Goal: Check status: Check status

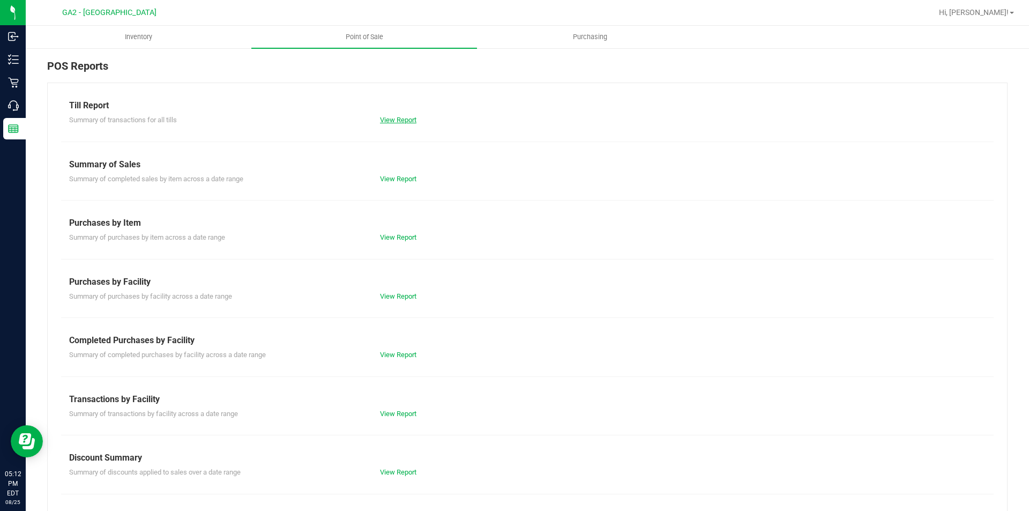
click at [409, 119] on link "View Report" at bounding box center [398, 120] width 36 height 8
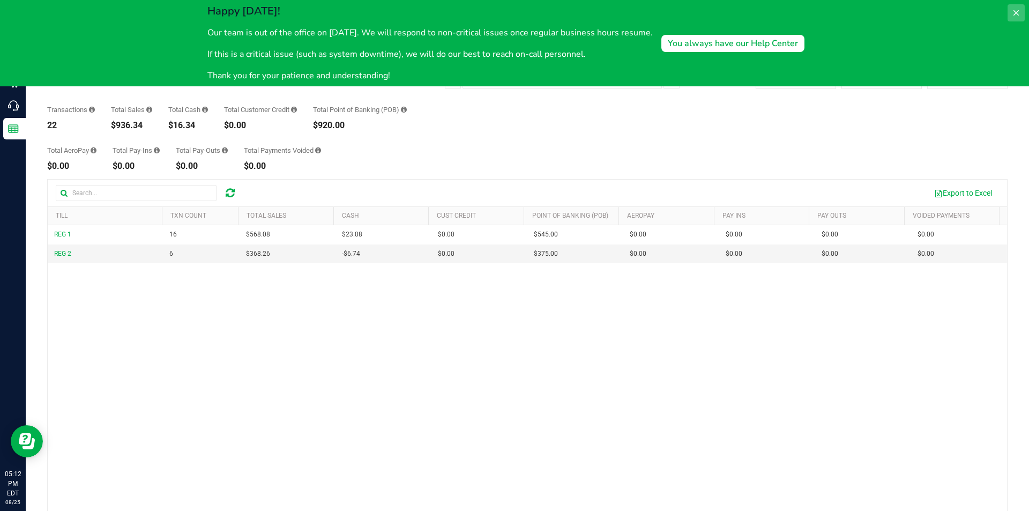
click at [1019, 8] on button at bounding box center [1015, 12] width 17 height 17
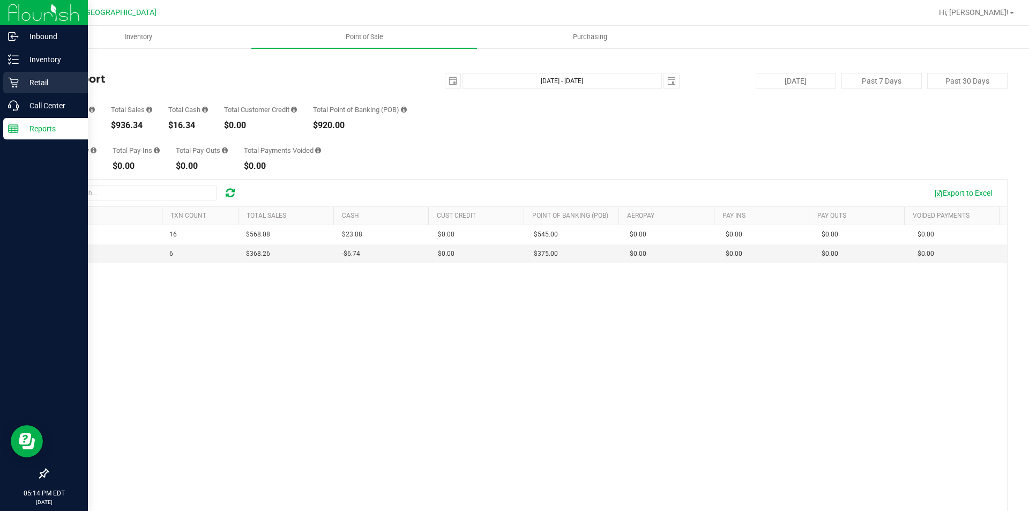
click at [18, 74] on div "Retail" at bounding box center [45, 82] width 85 height 21
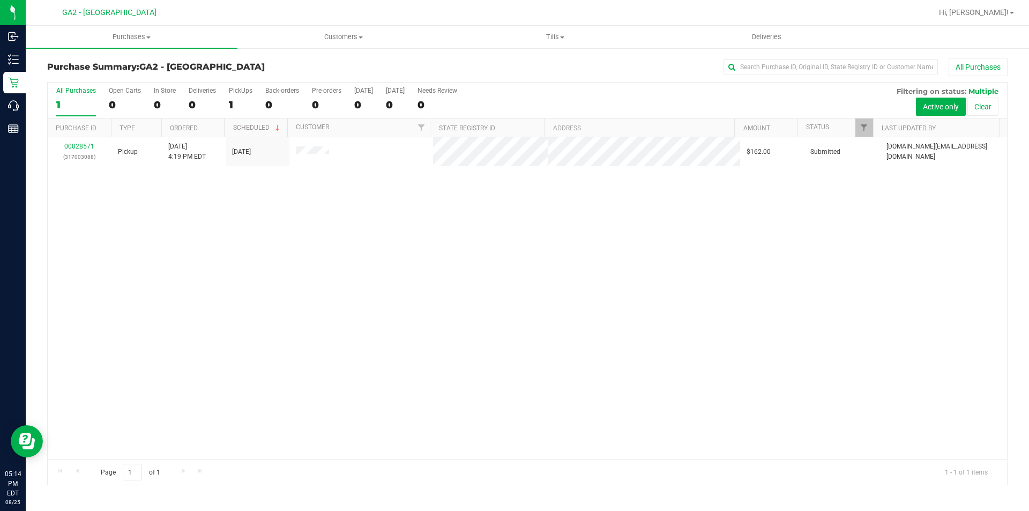
click at [276, 263] on div "00028571 (317003088) Pickup [DATE] 4:19 PM EDT 8/24/2025 $162.00 Submitted [DOM…" at bounding box center [527, 297] width 959 height 321
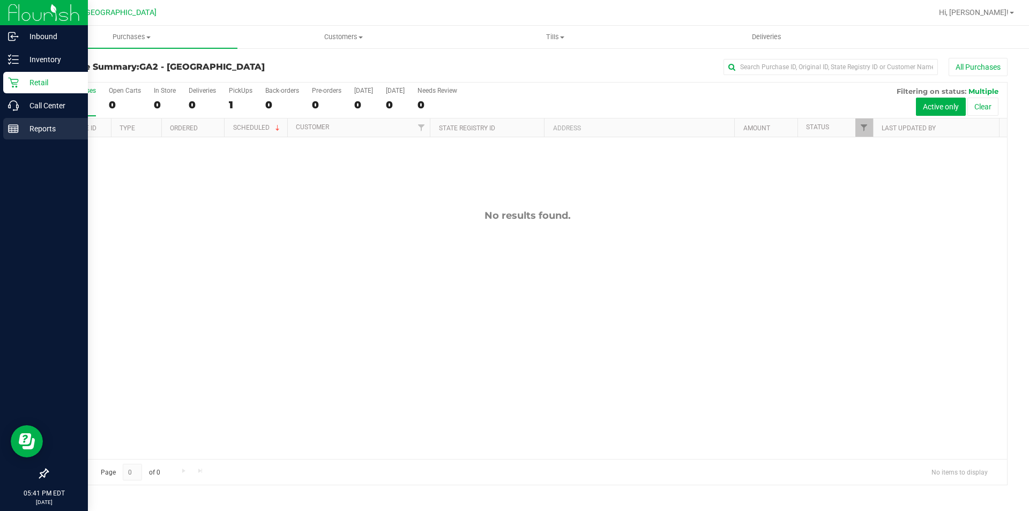
click at [21, 122] on p "Reports" at bounding box center [51, 128] width 64 height 13
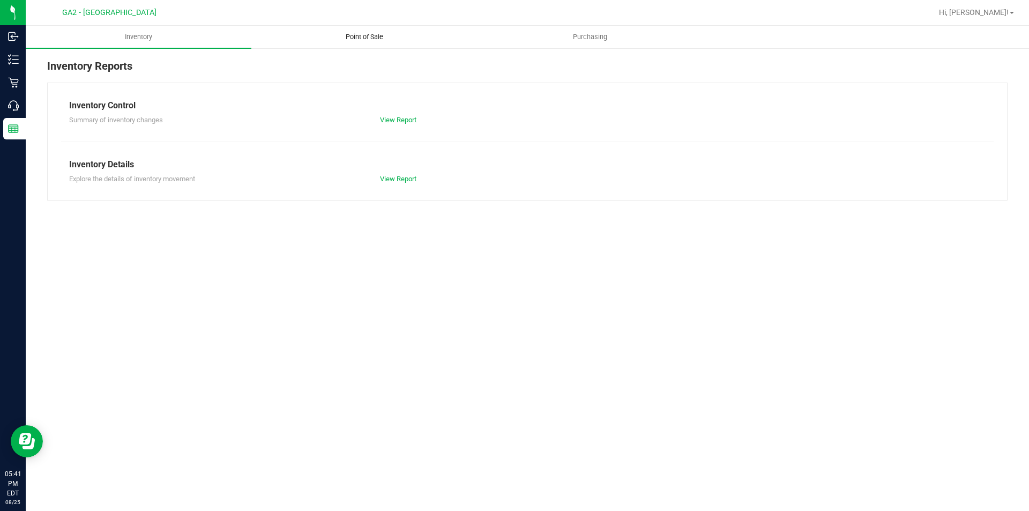
click at [358, 39] on span "Point of Sale" at bounding box center [364, 37] width 66 height 10
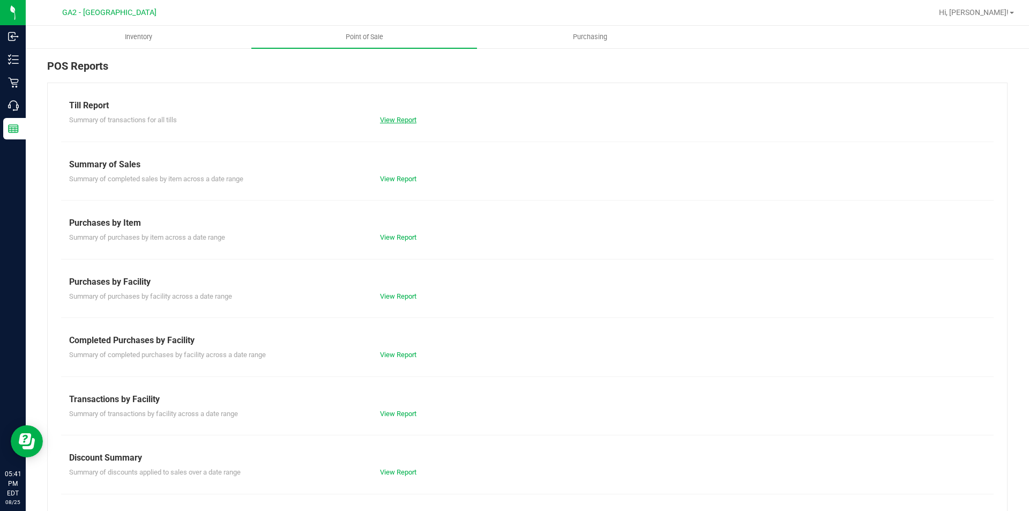
click at [398, 118] on link "View Report" at bounding box center [398, 120] width 36 height 8
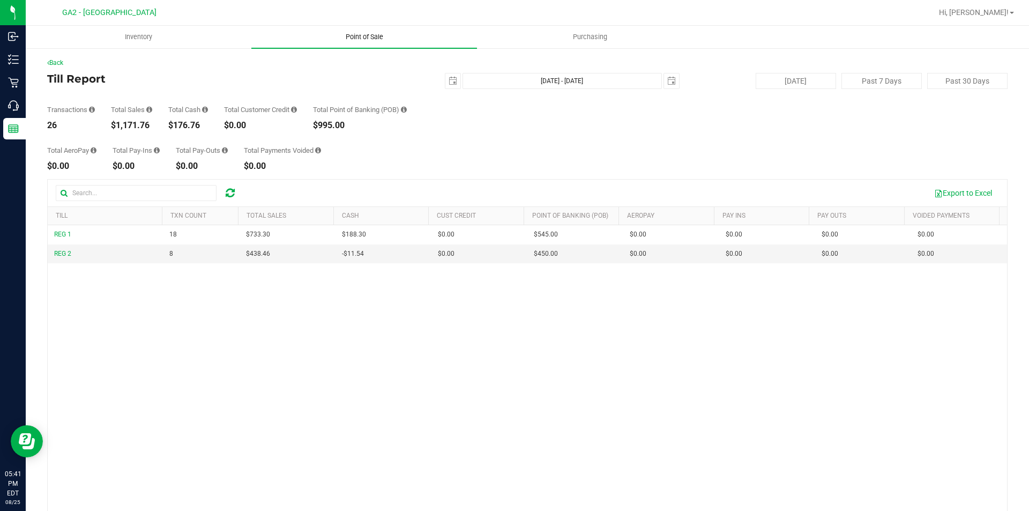
click at [363, 36] on span "Point of Sale" at bounding box center [364, 37] width 66 height 10
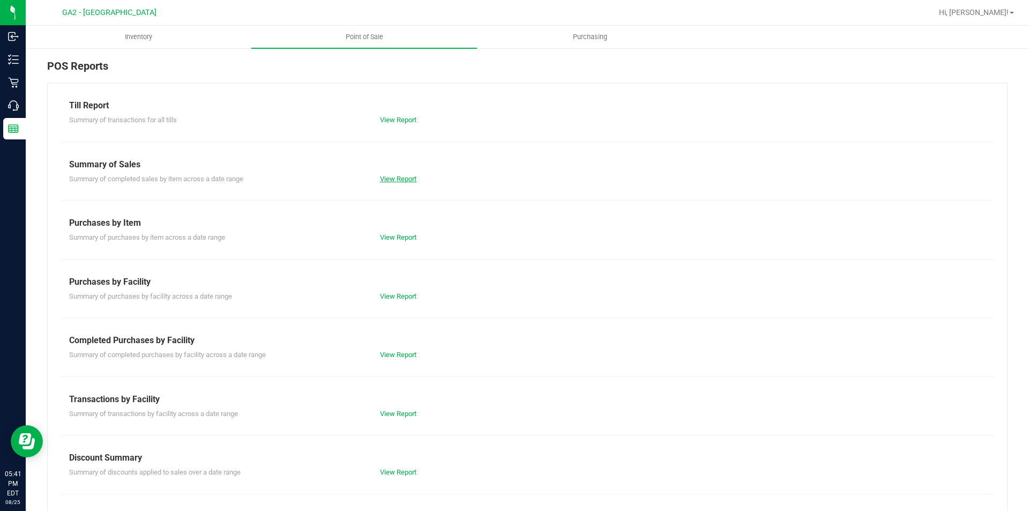
click at [401, 175] on link "View Report" at bounding box center [398, 179] width 36 height 8
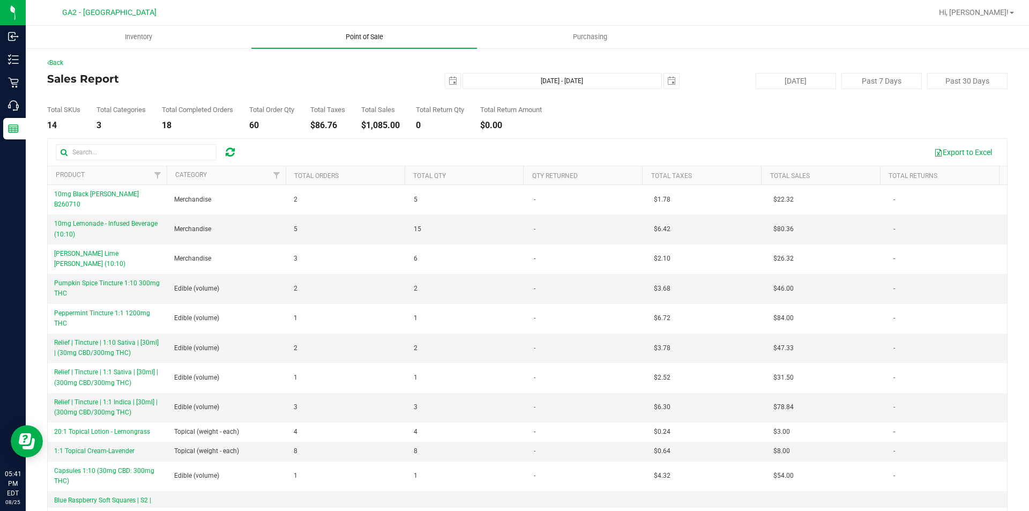
click at [370, 33] on span "Point of Sale" at bounding box center [364, 37] width 66 height 10
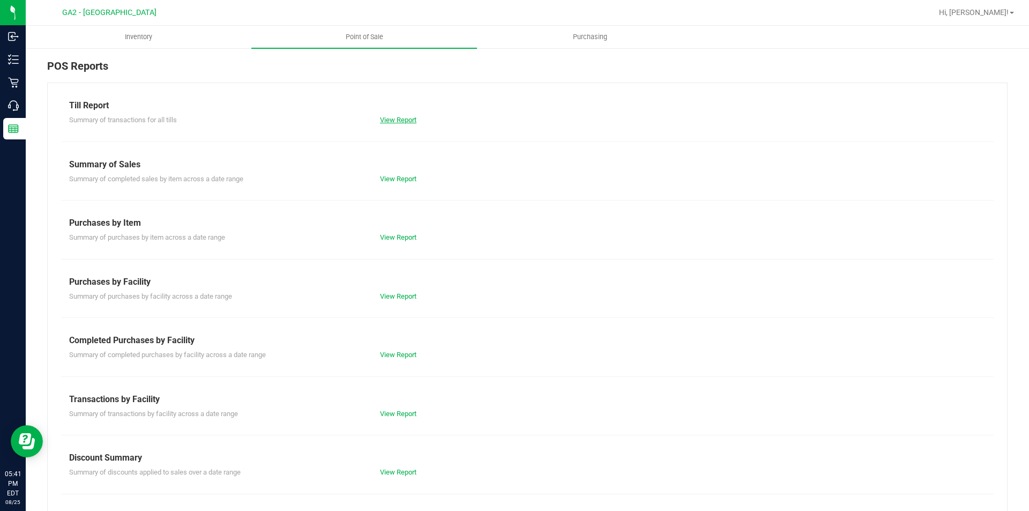
click at [397, 123] on link "View Report" at bounding box center [398, 120] width 36 height 8
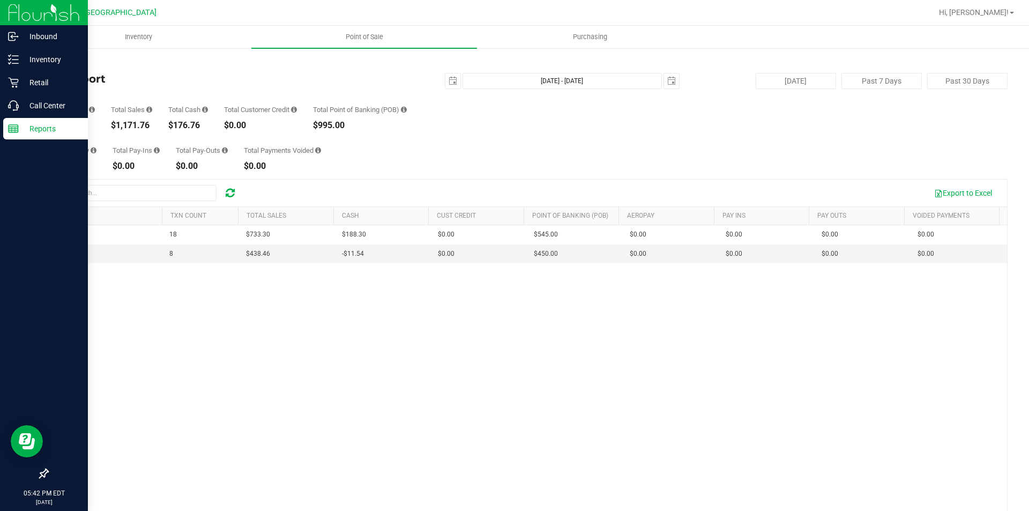
click at [43, 132] on p "Reports" at bounding box center [51, 128] width 64 height 13
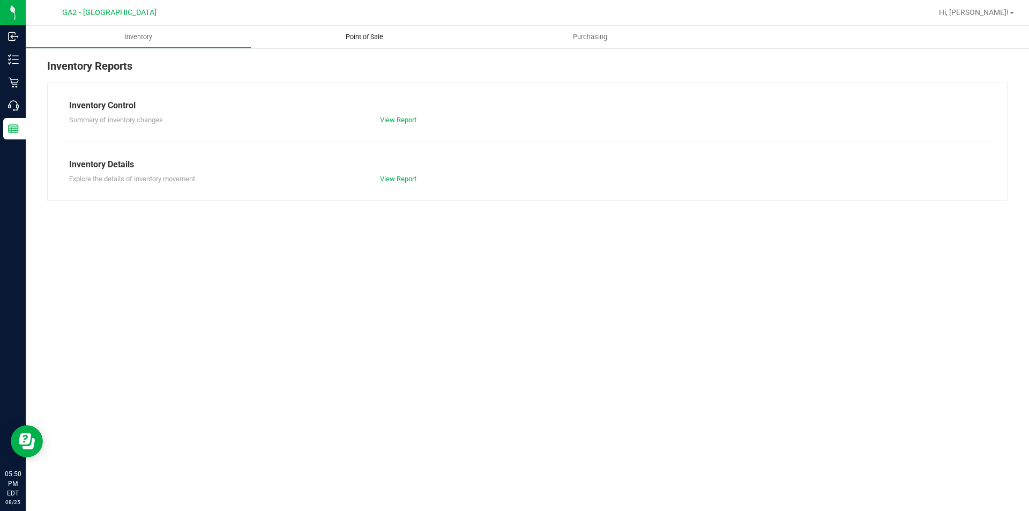
click at [352, 41] on span "Point of Sale" at bounding box center [364, 37] width 66 height 10
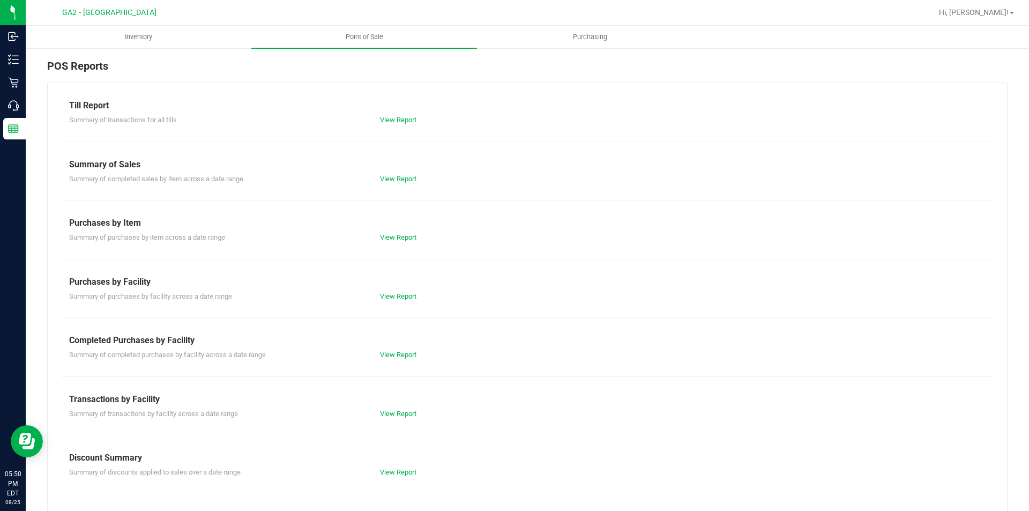
click at [400, 183] on div "View Report" at bounding box center [527, 179] width 311 height 11
click at [403, 180] on link "View Report" at bounding box center [398, 179] width 36 height 8
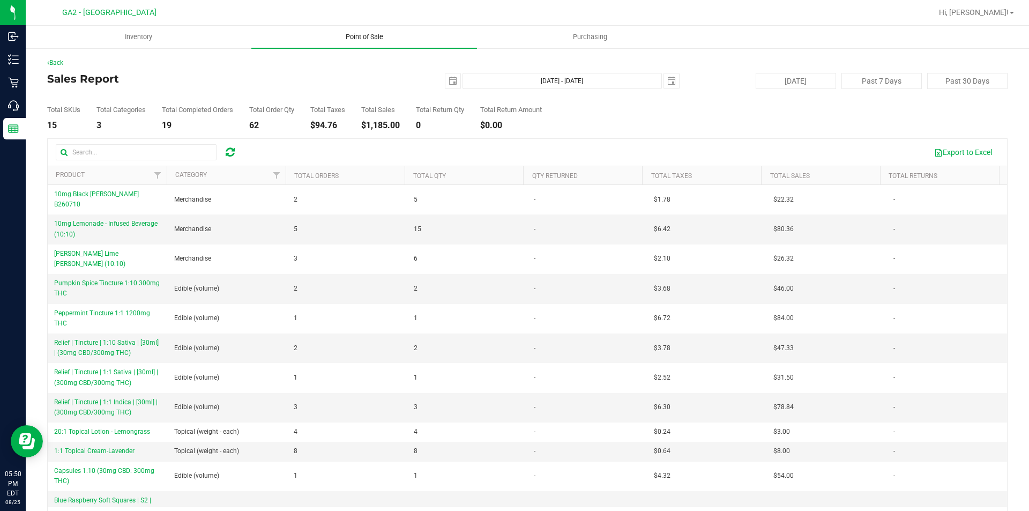
click at [373, 33] on span "Point of Sale" at bounding box center [364, 37] width 66 height 10
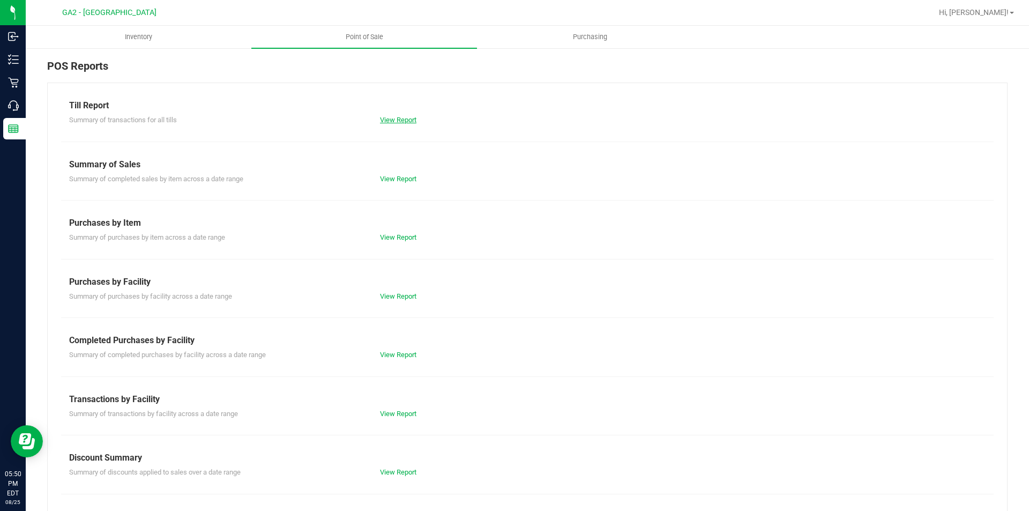
click at [398, 117] on link "View Report" at bounding box center [398, 120] width 36 height 8
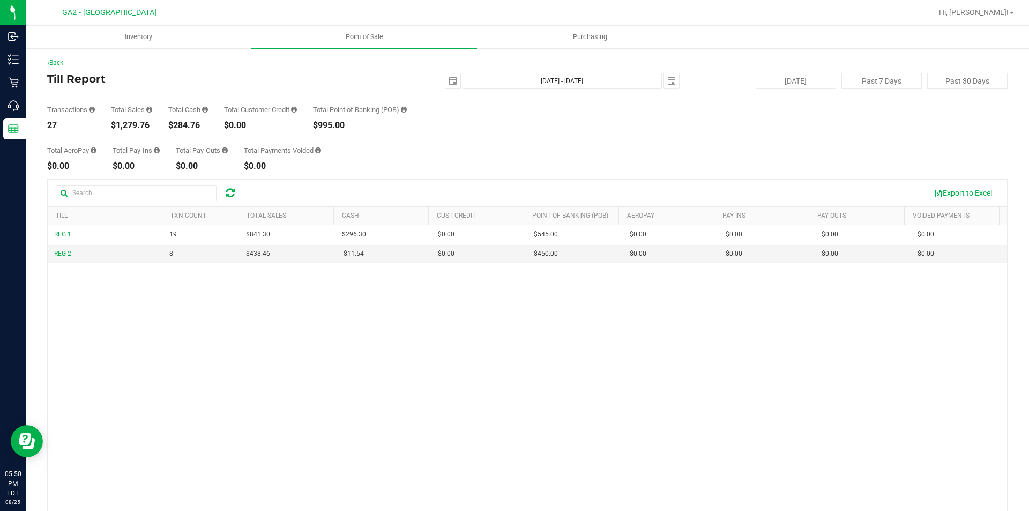
click at [375, 25] on nav "GA2 - Stockbridge Hi, [PERSON_NAME]!" at bounding box center [527, 13] width 1003 height 26
click at [374, 35] on span "Point of Sale" at bounding box center [364, 37] width 66 height 10
